Goal: Complete application form

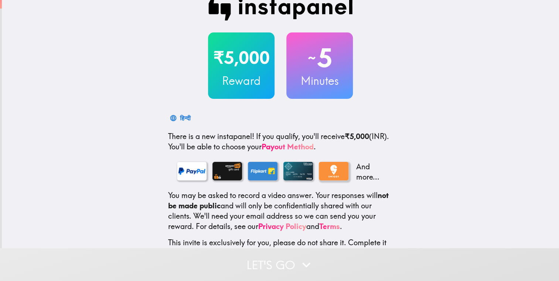
scroll to position [68, 0]
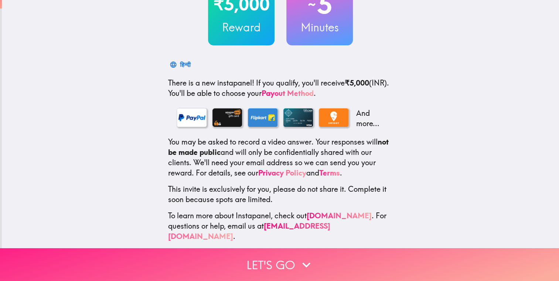
click at [275, 254] on button "Let's go" at bounding box center [279, 265] width 559 height 33
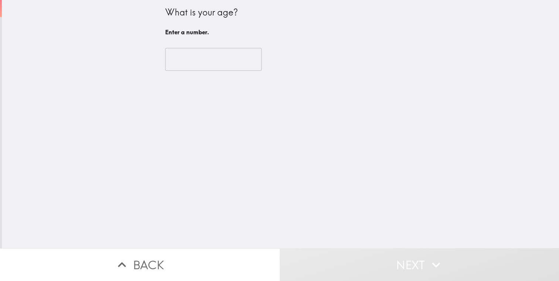
click at [203, 63] on input "number" at bounding box center [213, 59] width 96 height 23
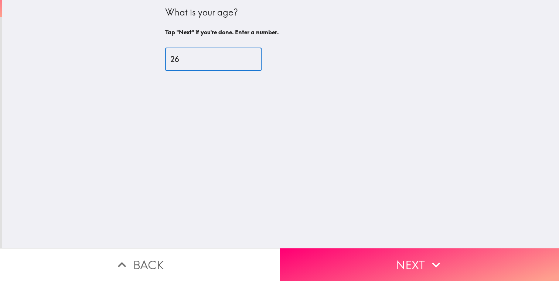
type input "2"
type input "32"
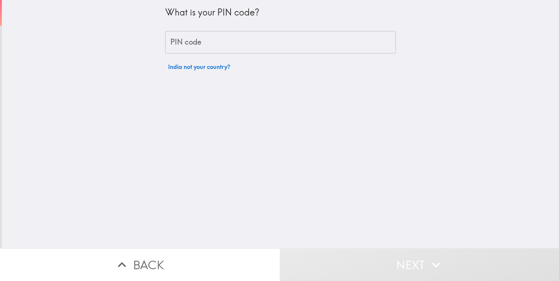
drag, startPoint x: 193, startPoint y: 29, endPoint x: 194, endPoint y: 42, distance: 13.3
click at [194, 30] on div "What is your PIN code? PIN code PIN code [GEOGRAPHIC_DATA] not your country?" at bounding box center [280, 37] width 230 height 74
click at [193, 43] on input "PIN code" at bounding box center [280, 42] width 230 height 23
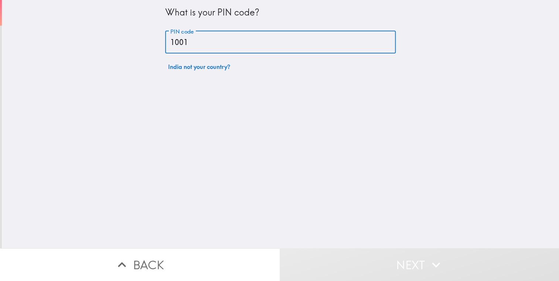
type input "10011"
